Goal: Find contact information: Find contact information

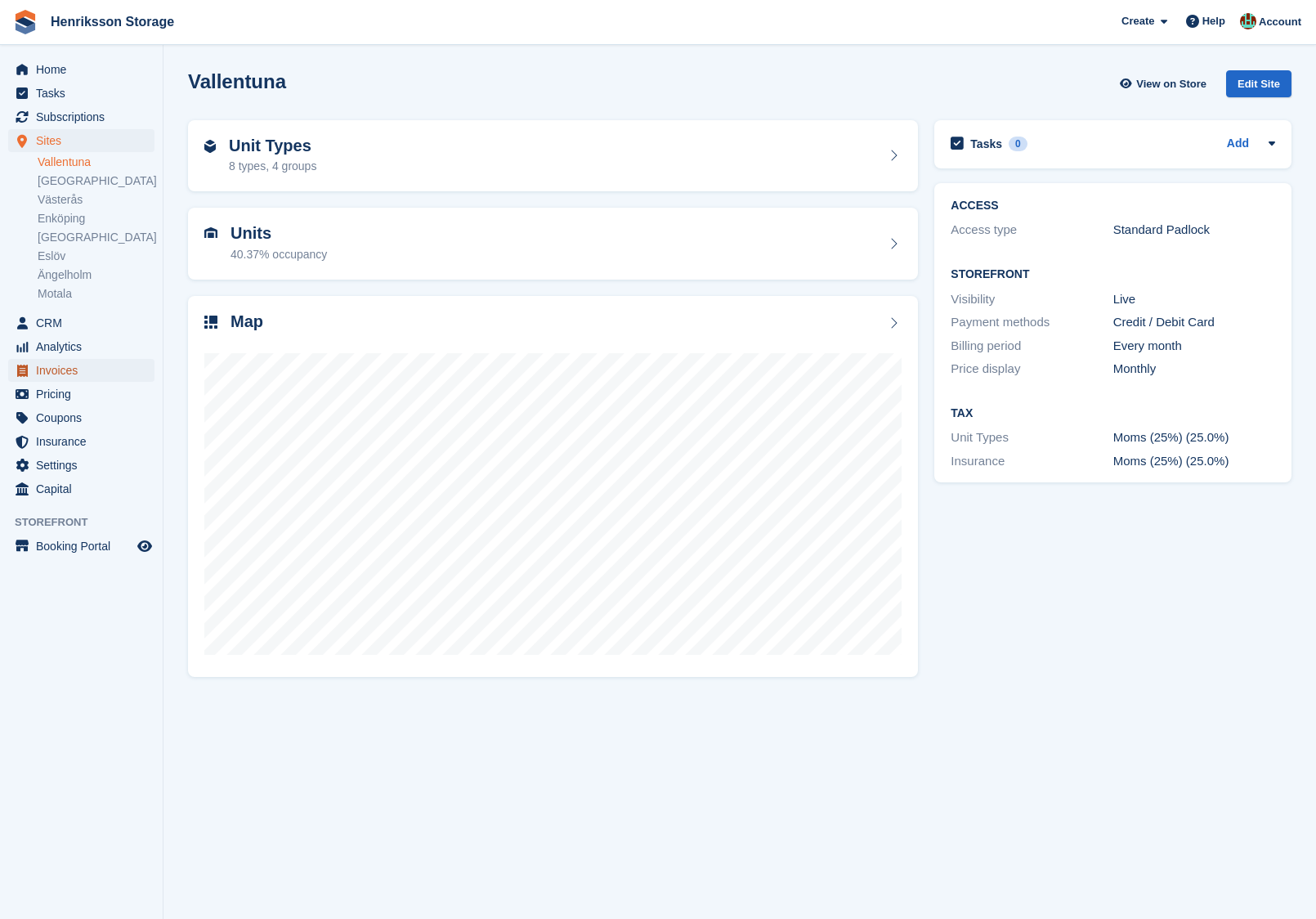
click at [66, 377] on span "Invoices" at bounding box center [84, 371] width 98 height 23
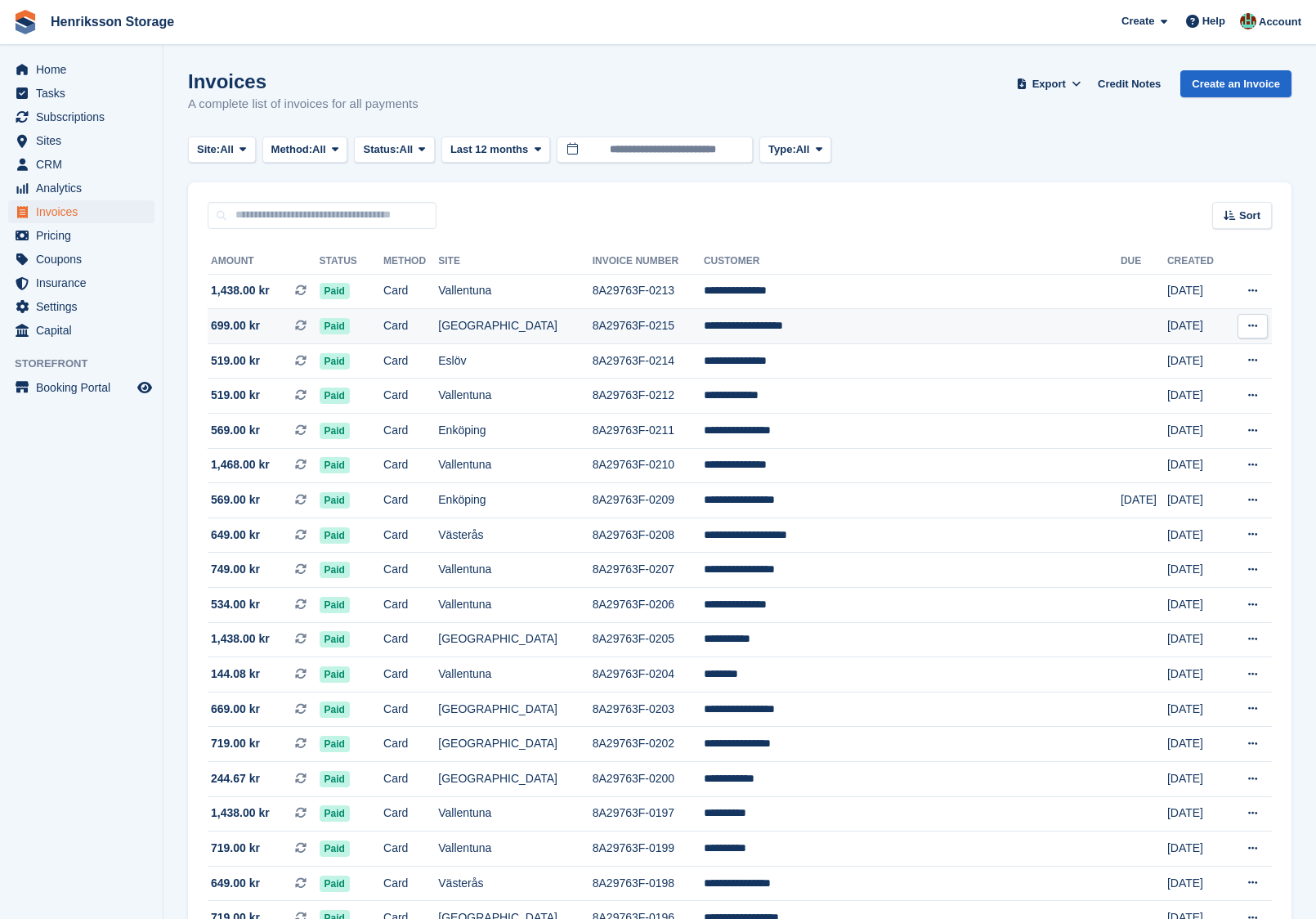
click at [704, 324] on td "8A29763F-0215" at bounding box center [648, 326] width 111 height 35
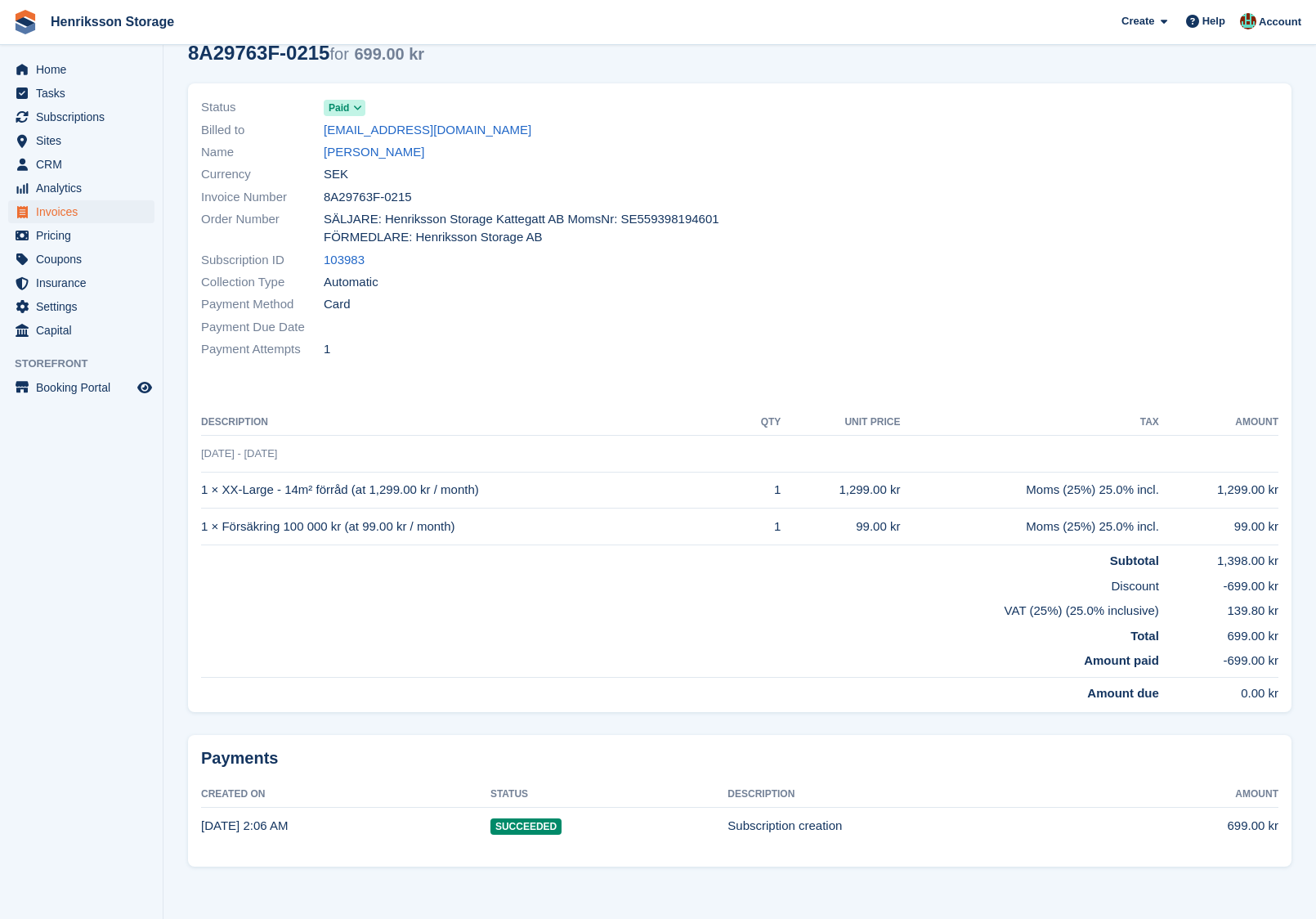
scroll to position [77, 0]
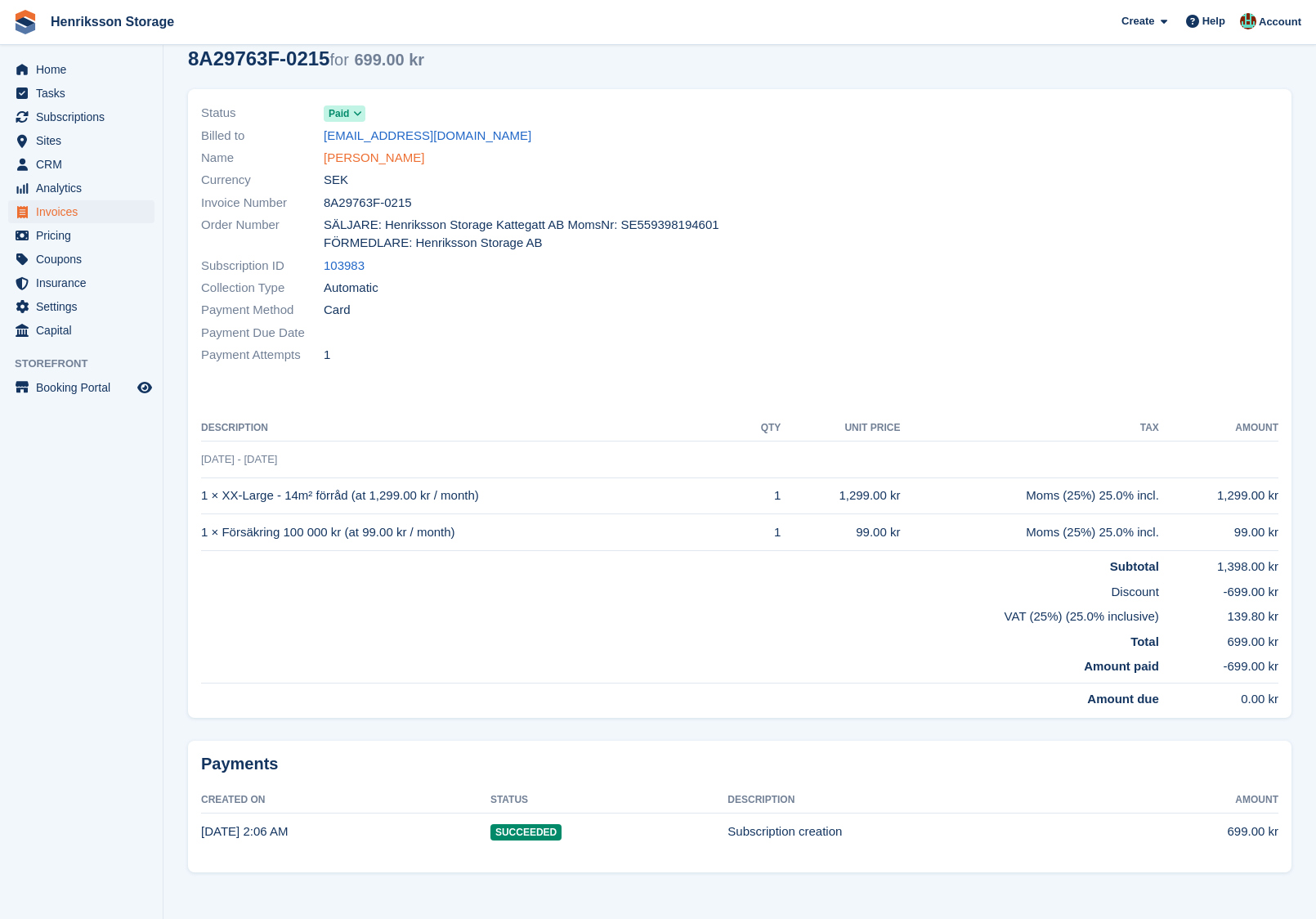
click at [400, 159] on link "Kristina Gustafsson" at bounding box center [374, 158] width 100 height 19
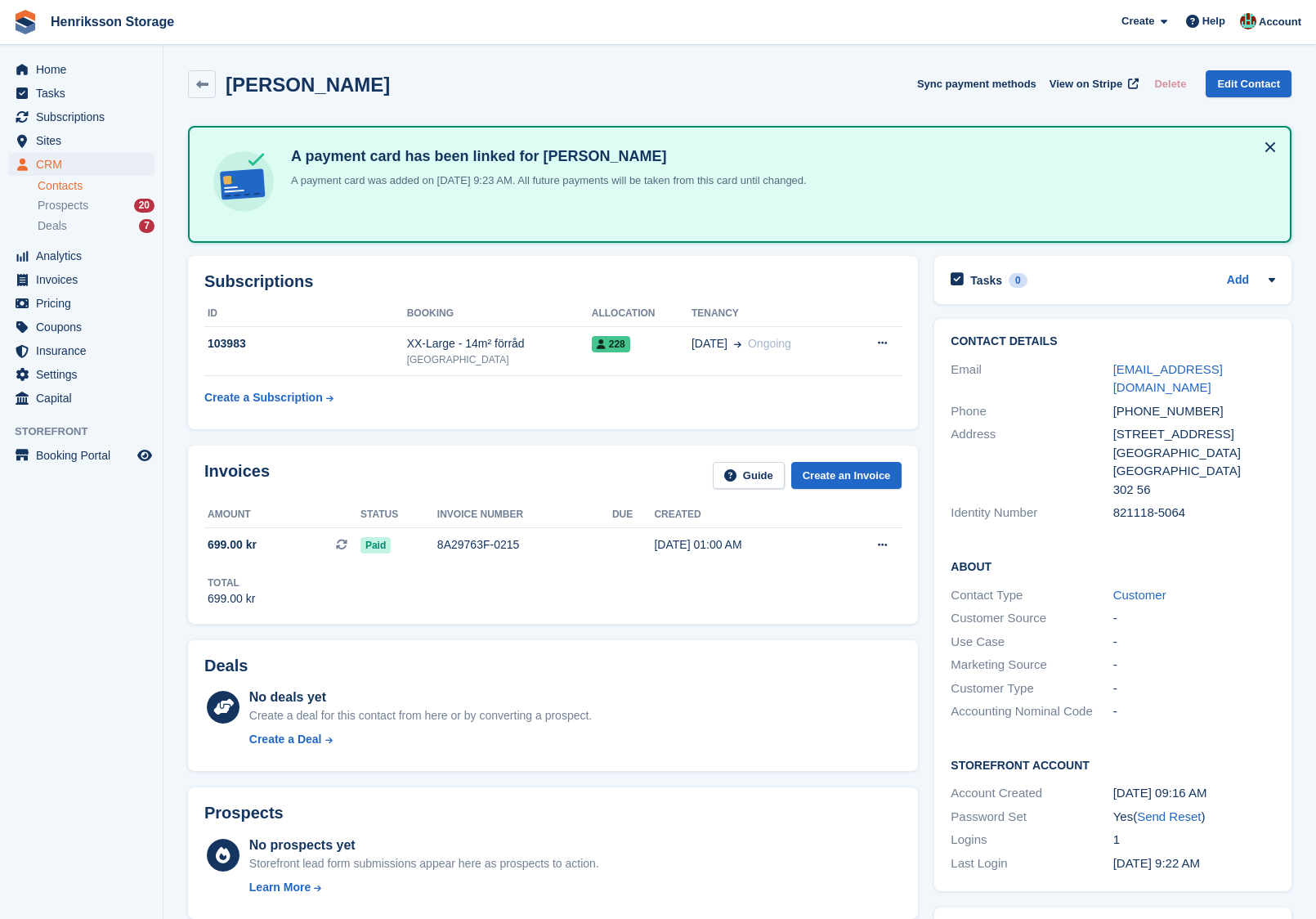
click at [1152, 407] on div "+46705885015" at bounding box center [1194, 411] width 162 height 19
copy div "+46705885015"
